Goal: Navigation & Orientation: Go to known website

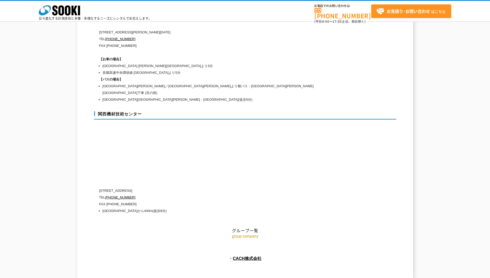
scroll to position [2281, 0]
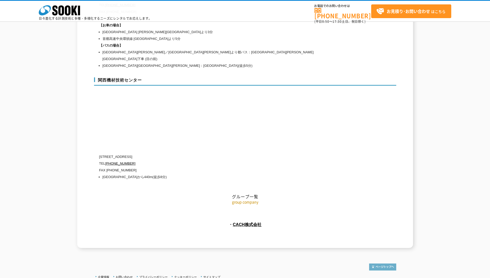
click at [384, 263] on img at bounding box center [382, 266] width 27 height 7
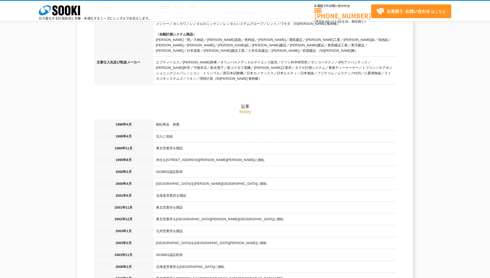
scroll to position [0, 0]
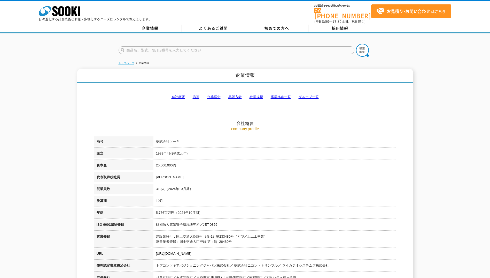
click at [128, 62] on link "トップページ" at bounding box center [127, 63] width 16 height 3
